Goal: Task Accomplishment & Management: Manage account settings

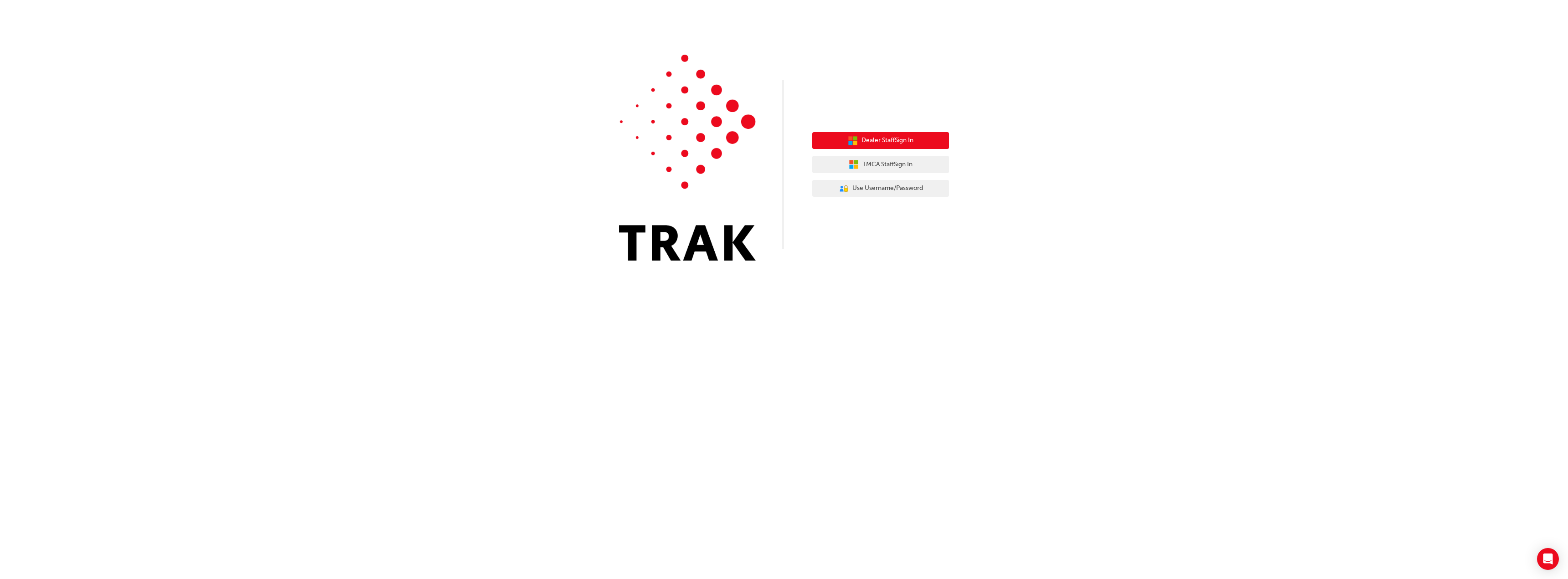
click at [897, 145] on span "Dealer Staff Sign In" at bounding box center [887, 140] width 52 height 10
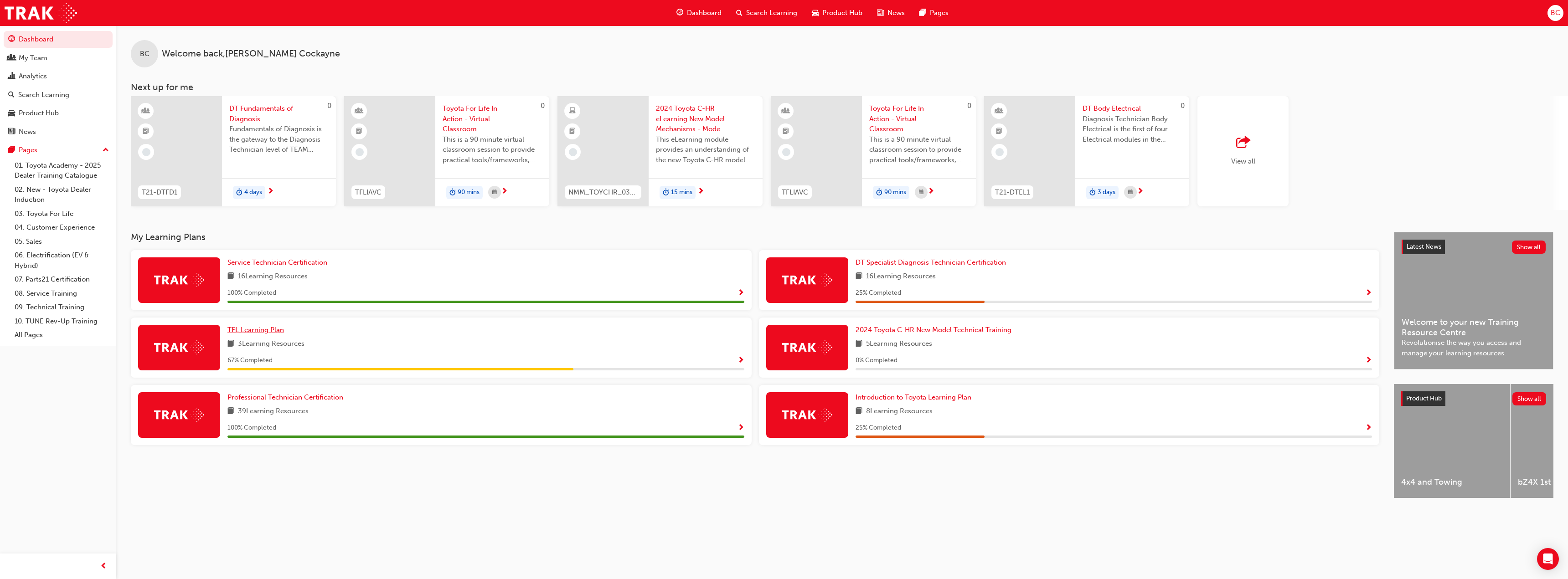
click at [270, 331] on span "TFL Learning Plan" at bounding box center [256, 329] width 57 height 8
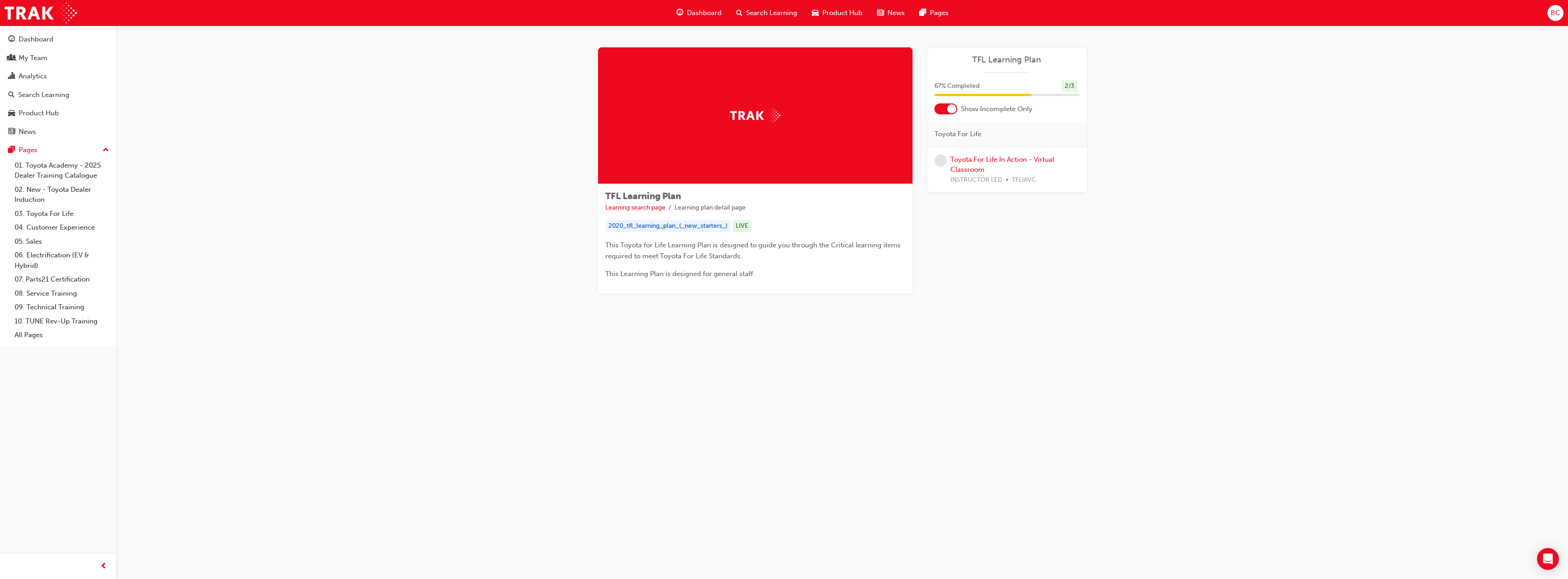
click at [1558, 12] on span "BC" at bounding box center [1556, 13] width 10 height 10
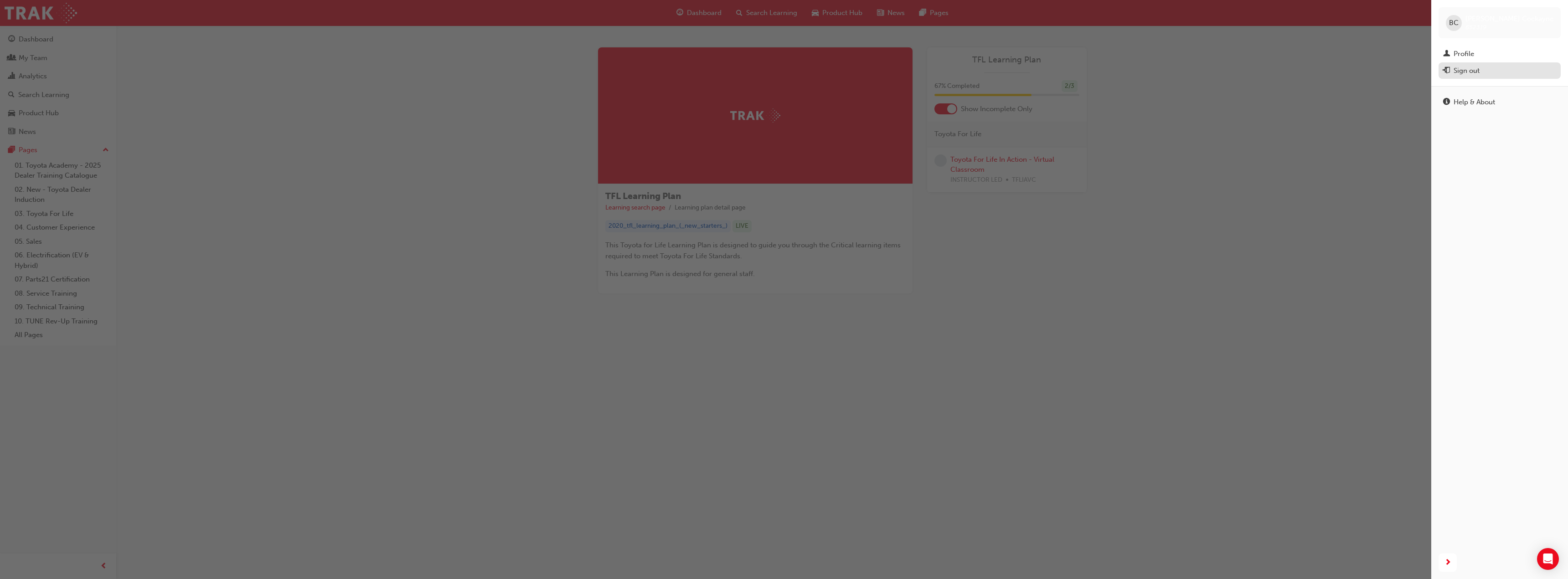
click at [1461, 69] on div "Sign out" at bounding box center [1466, 71] width 26 height 10
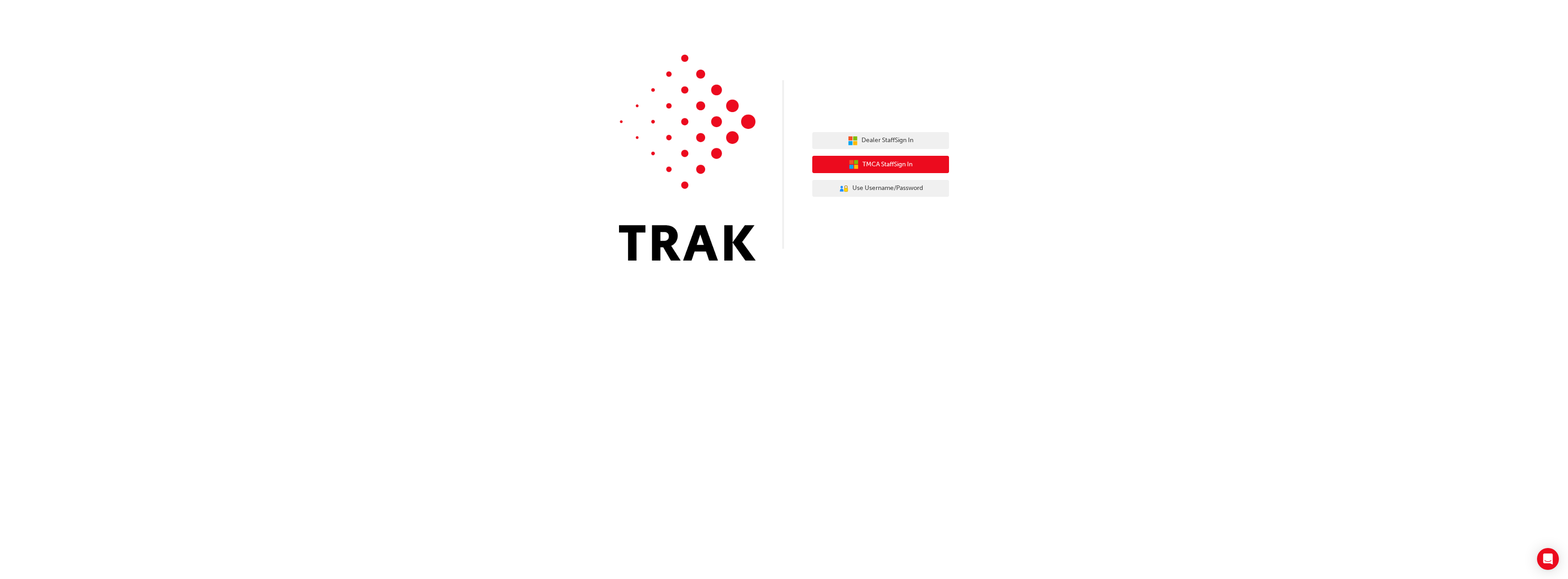
click at [849, 167] on icon "button" at bounding box center [853, 164] width 10 height 10
click at [898, 142] on span "Dealer Staff Sign In" at bounding box center [887, 140] width 52 height 10
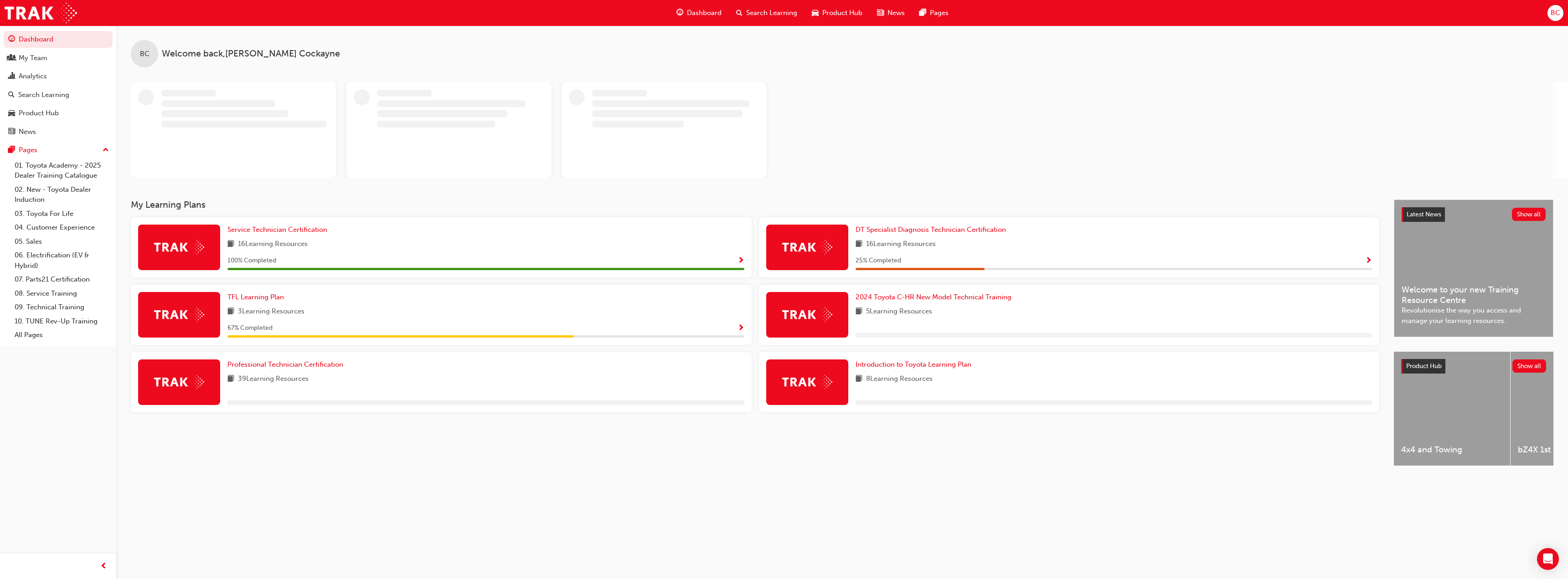
click at [1561, 13] on div "BC" at bounding box center [1555, 13] width 16 height 16
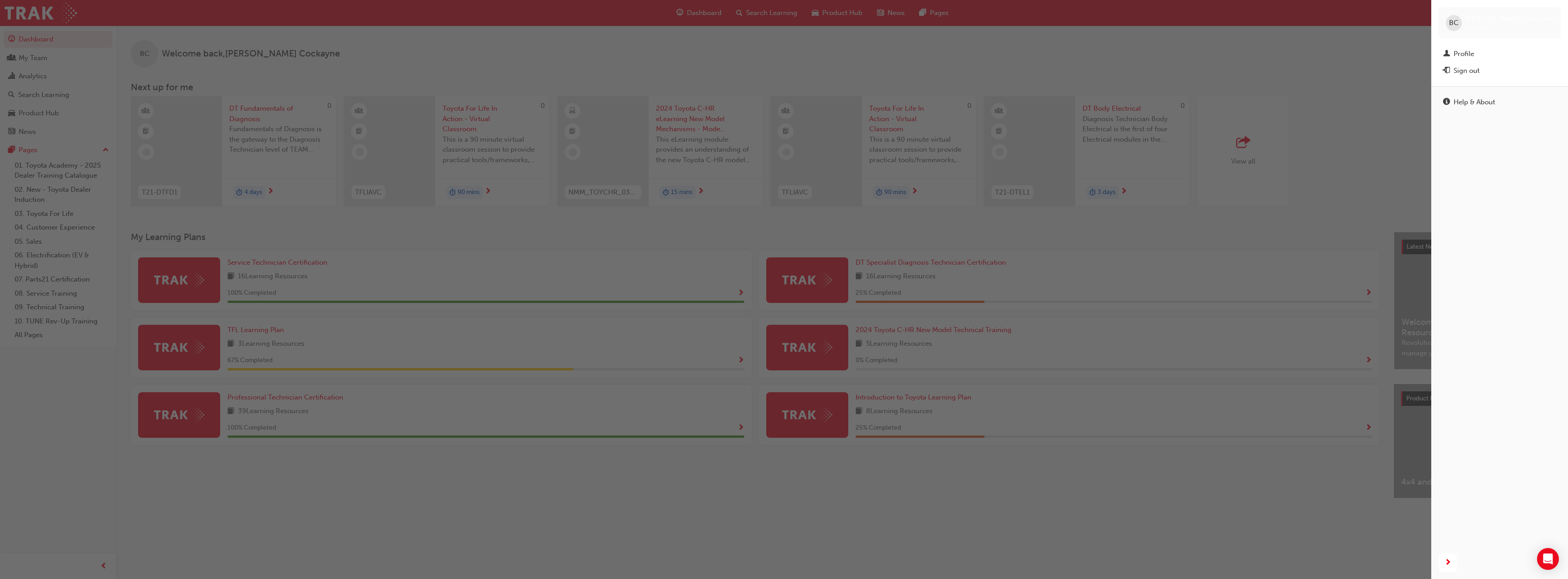
click at [1335, 14] on div "button" at bounding box center [715, 290] width 1431 height 579
